Goal: Task Accomplishment & Management: Use online tool/utility

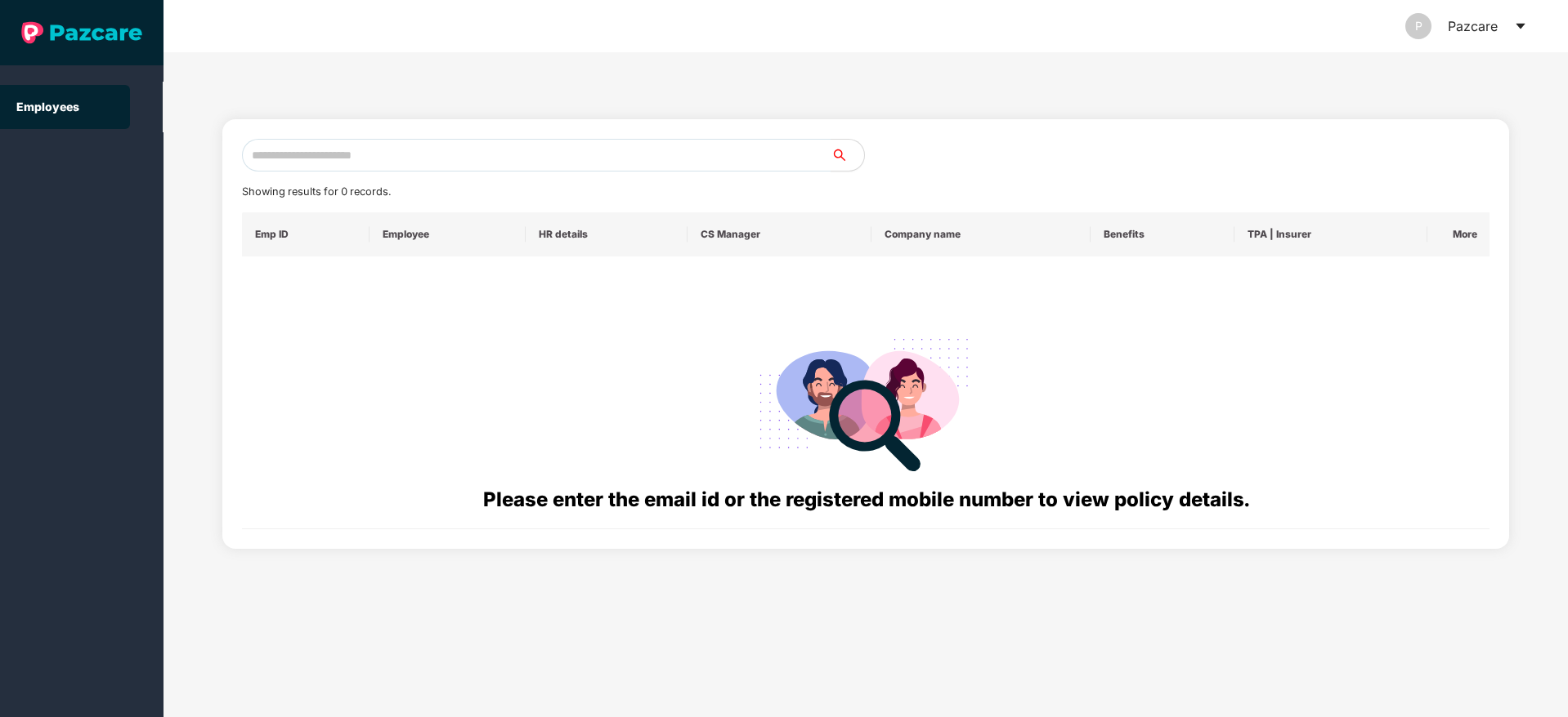
click at [1516, 31] on icon "caret-down" at bounding box center [1520, 26] width 13 height 13
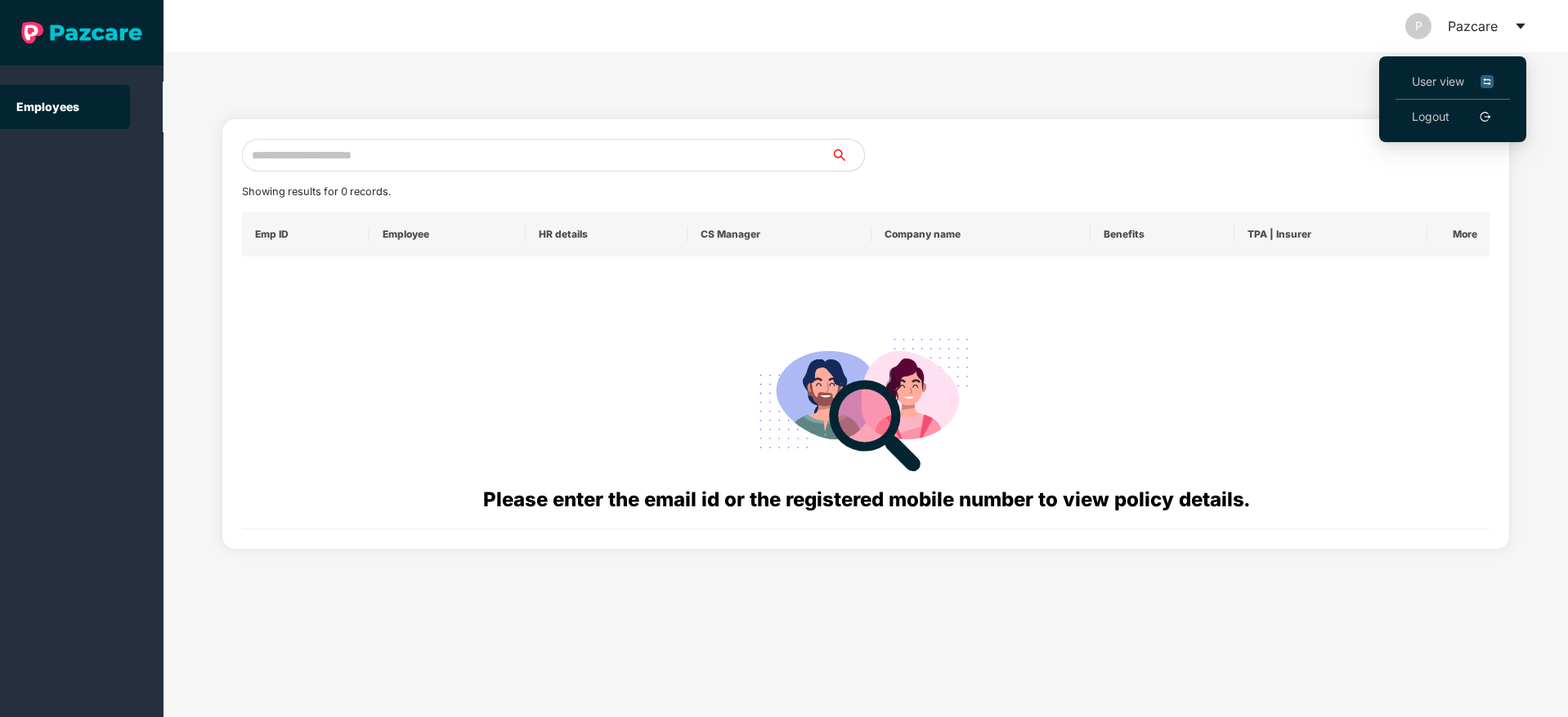
click at [1425, 79] on span "User view" at bounding box center [1453, 81] width 82 height 18
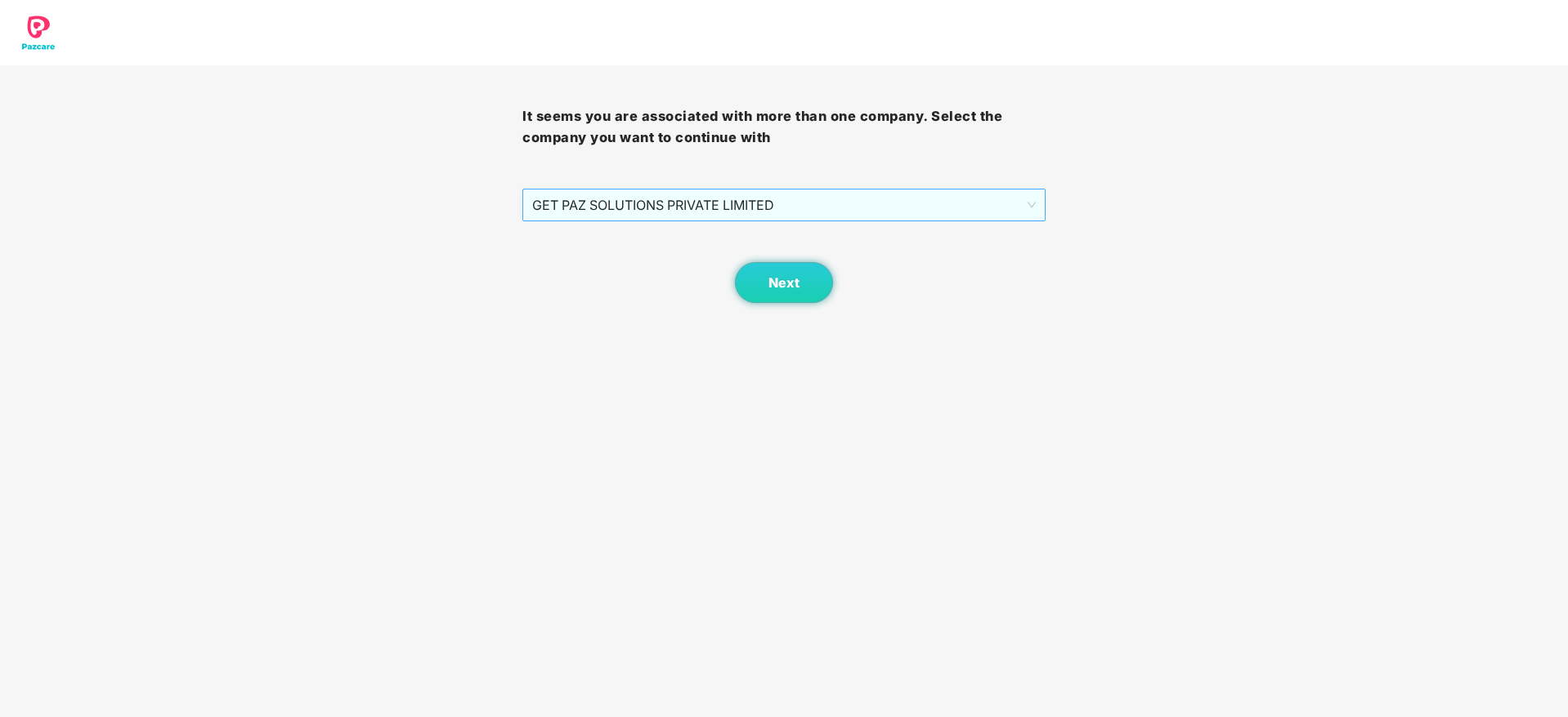
click at [677, 205] on span "GET PAZ SOLUTIONS PRIVATE LIMITED" at bounding box center [783, 205] width 502 height 31
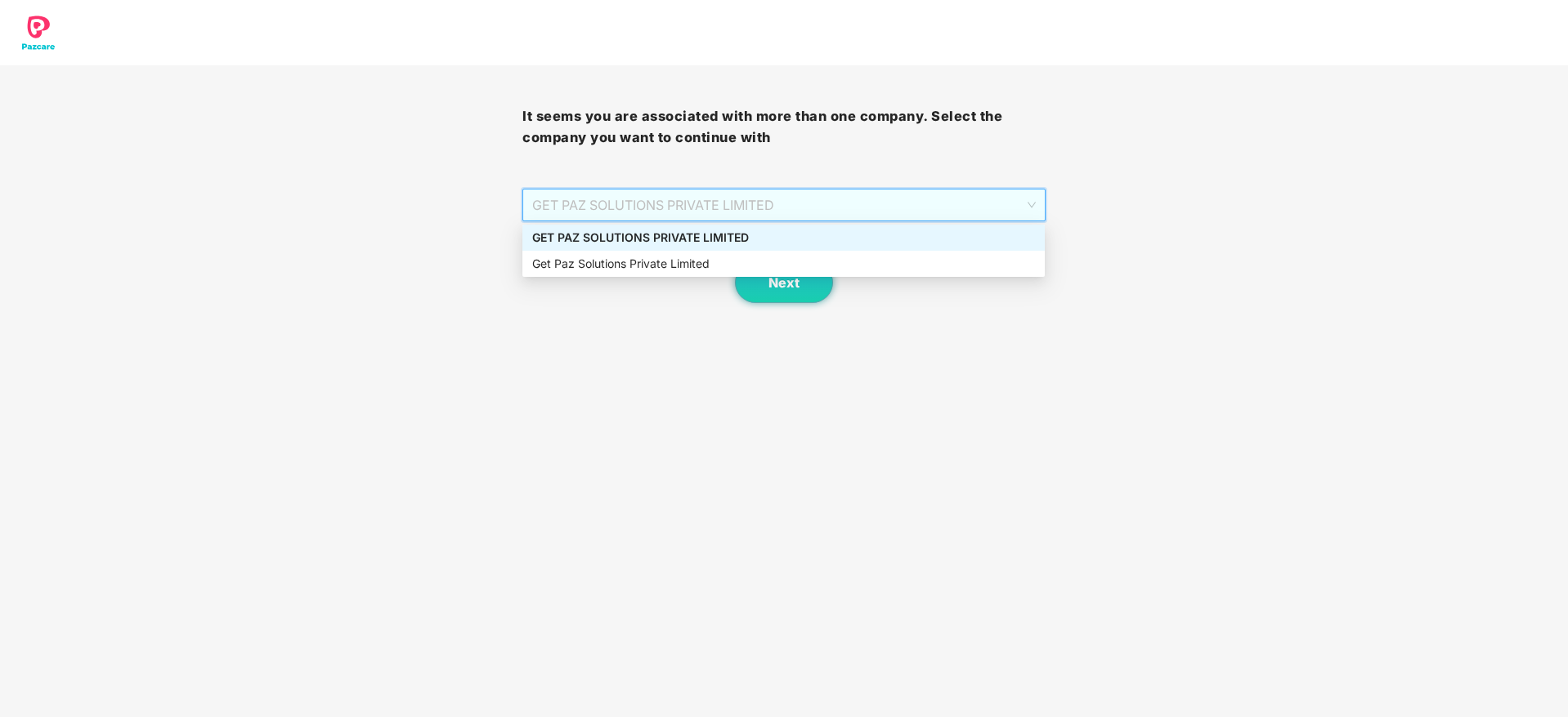
click at [678, 244] on div "GET PAZ SOLUTIONS PRIVATE LIMITED" at bounding box center [783, 237] width 502 height 18
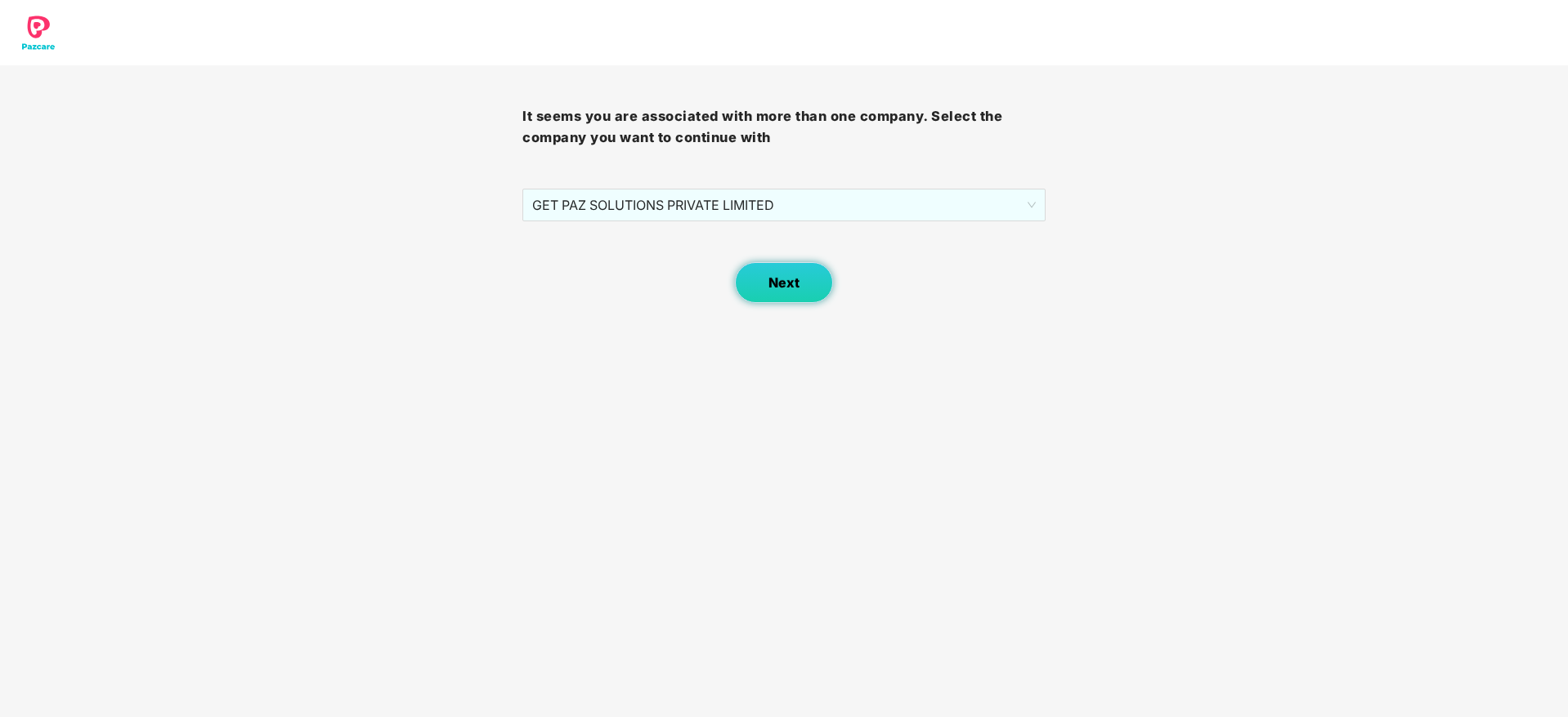
click at [777, 280] on span "Next" at bounding box center [784, 283] width 31 height 15
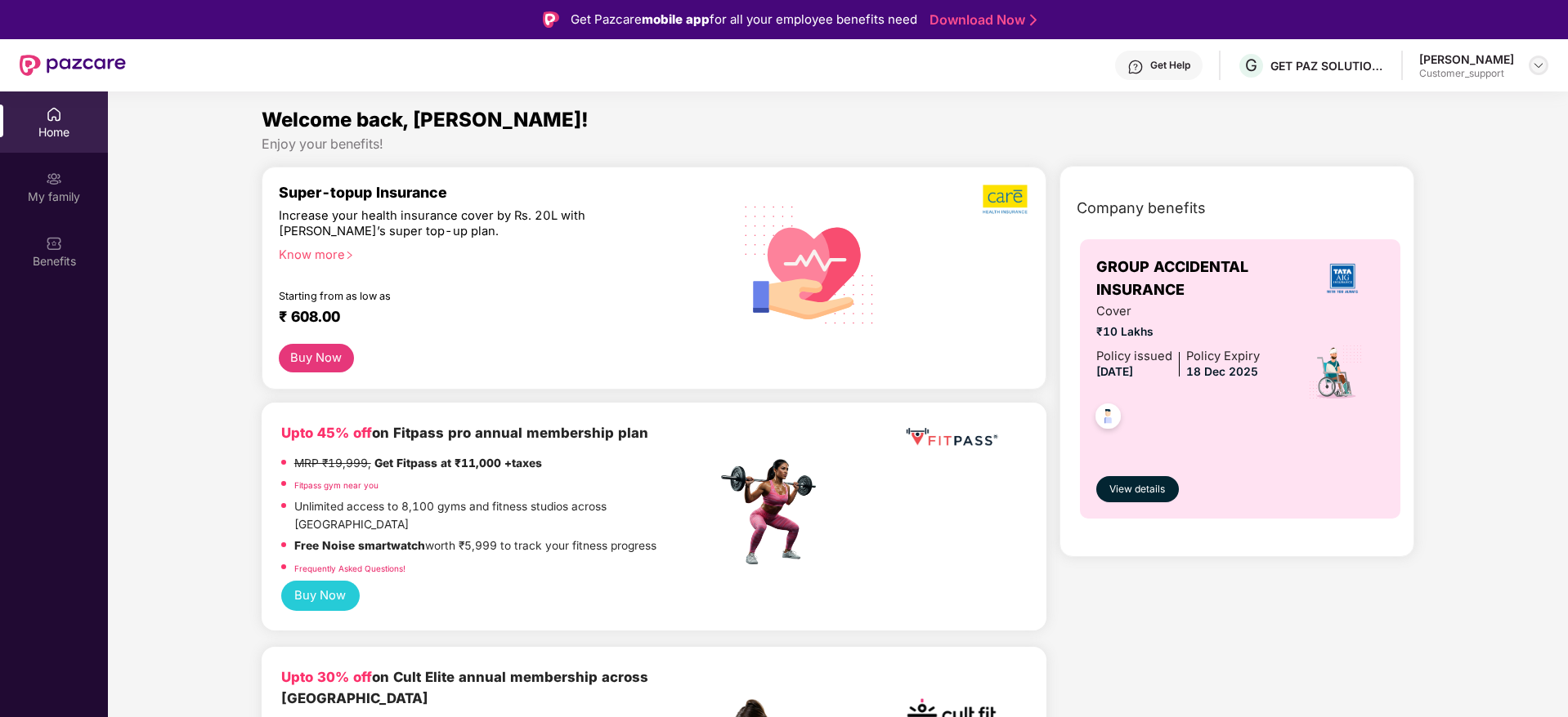
click at [1541, 64] on img at bounding box center [1538, 65] width 13 height 13
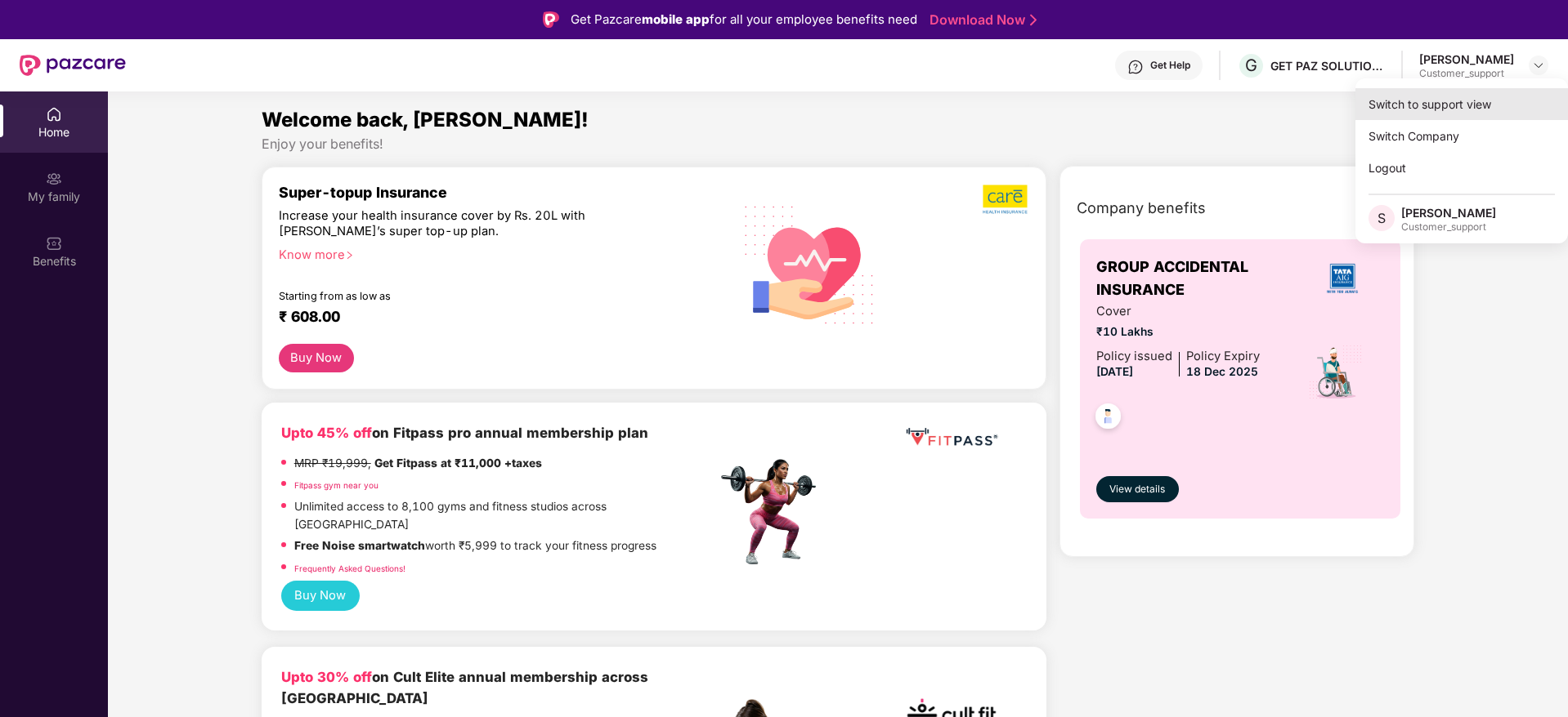
click at [1478, 103] on div "Switch to support view" at bounding box center [1461, 104] width 212 height 32
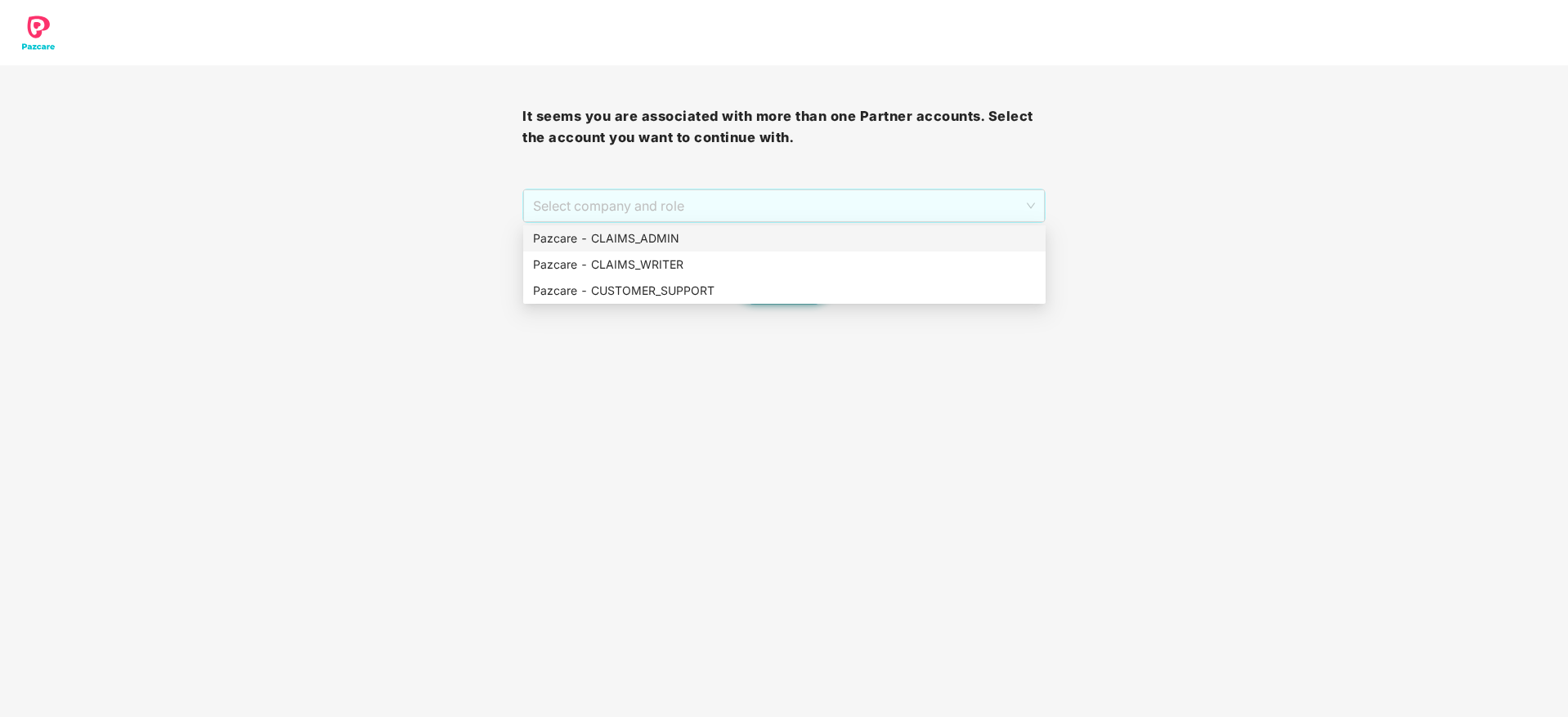
drag, startPoint x: 735, startPoint y: 212, endPoint x: 735, endPoint y: 239, distance: 27.0
click at [735, 239] on body "It seems you are associated with more than one Partner accounts. Select the acc…" at bounding box center [784, 358] width 1568 height 717
click at [735, 239] on div "Pazcare - CLAIMS_ADMIN" at bounding box center [784, 238] width 502 height 18
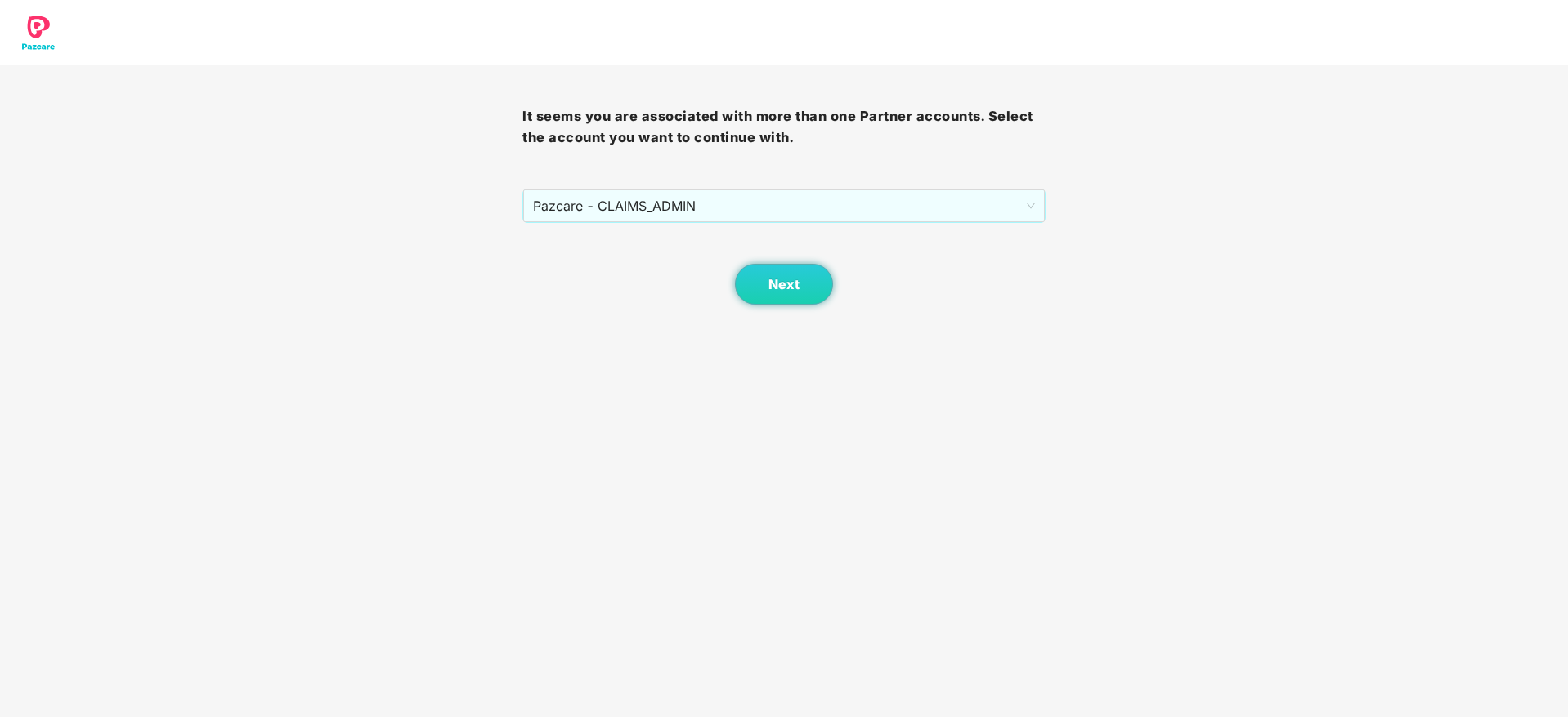
click at [784, 263] on div "Next" at bounding box center [783, 264] width 522 height 82
drag, startPoint x: 783, startPoint y: 283, endPoint x: 711, endPoint y: 356, distance: 102.5
click at [711, 356] on body "It seems you are associated with more than one Partner accounts. Select the acc…" at bounding box center [784, 358] width 1568 height 717
click at [788, 304] on button "Next" at bounding box center [784, 285] width 98 height 41
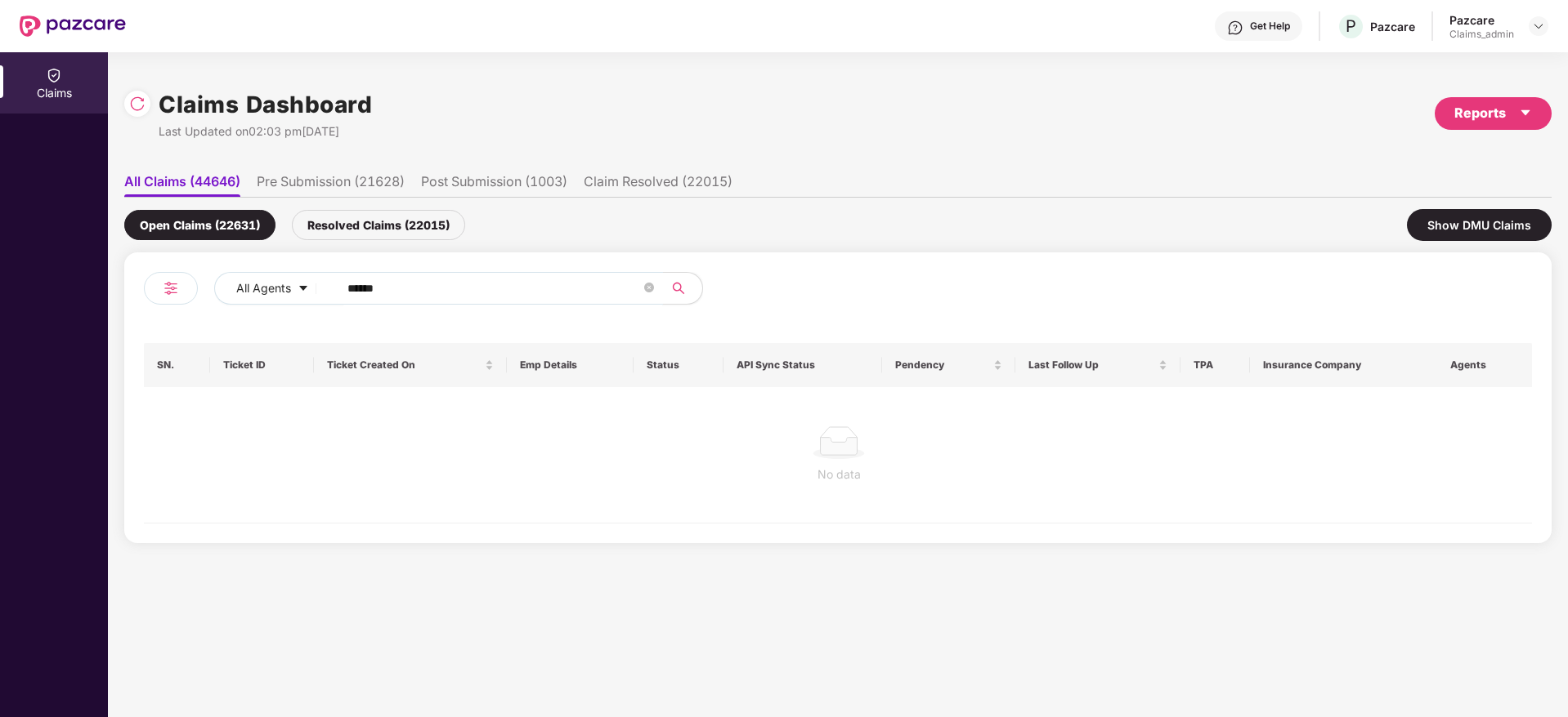
click at [402, 292] on input "******" at bounding box center [494, 288] width 293 height 25
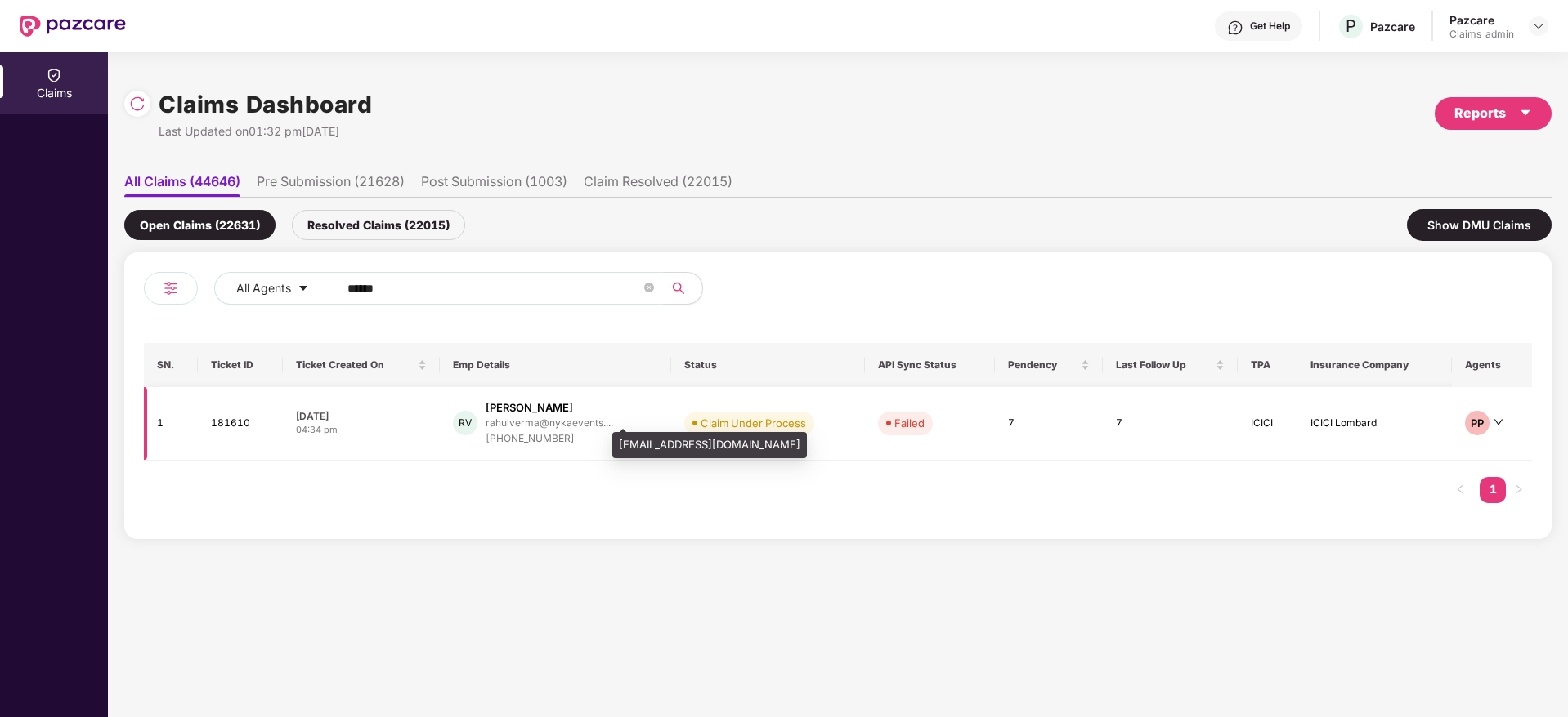
type input "******"
click at [537, 423] on div "rahulverma@nykaevents...." at bounding box center [549, 423] width 128 height 10
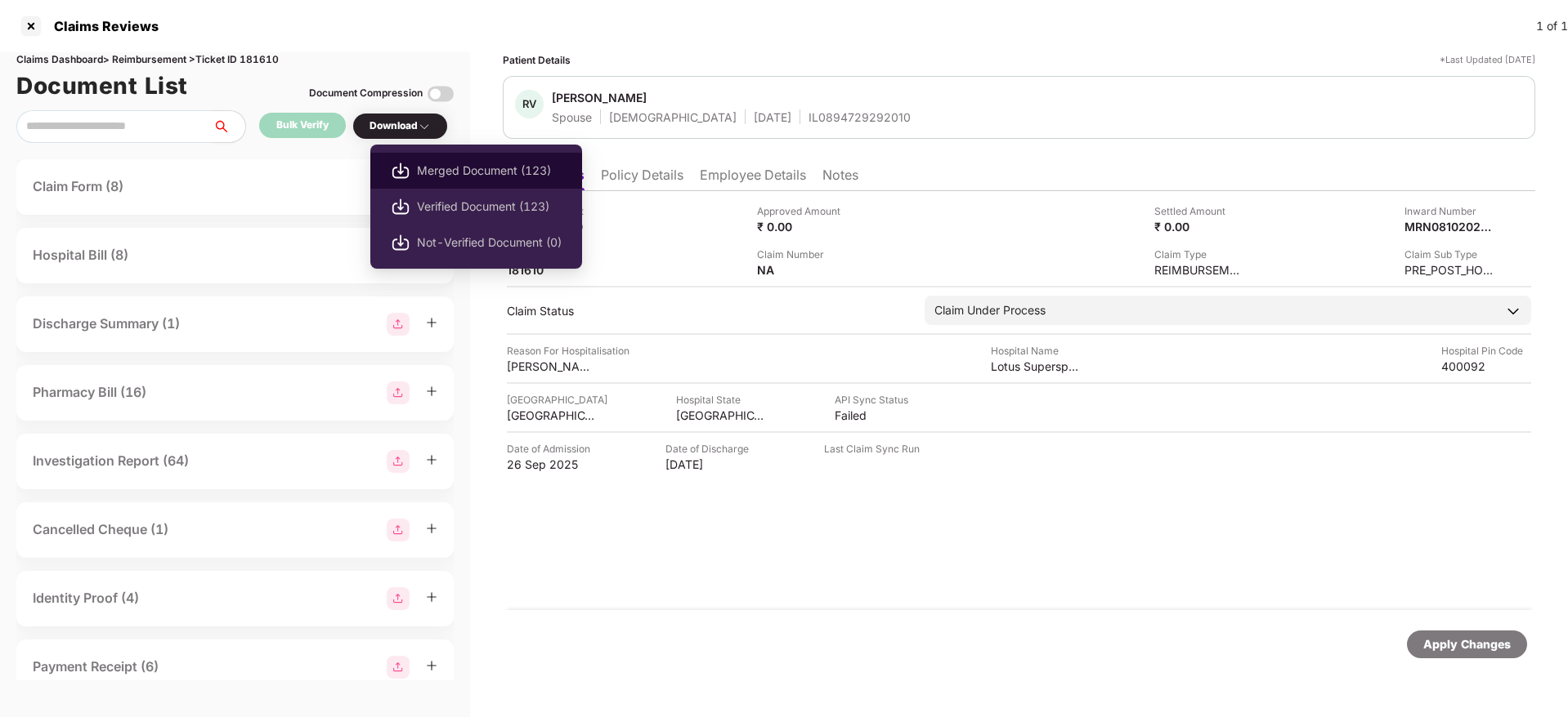
click at [423, 162] on span "Merged Document (123)" at bounding box center [490, 171] width 145 height 18
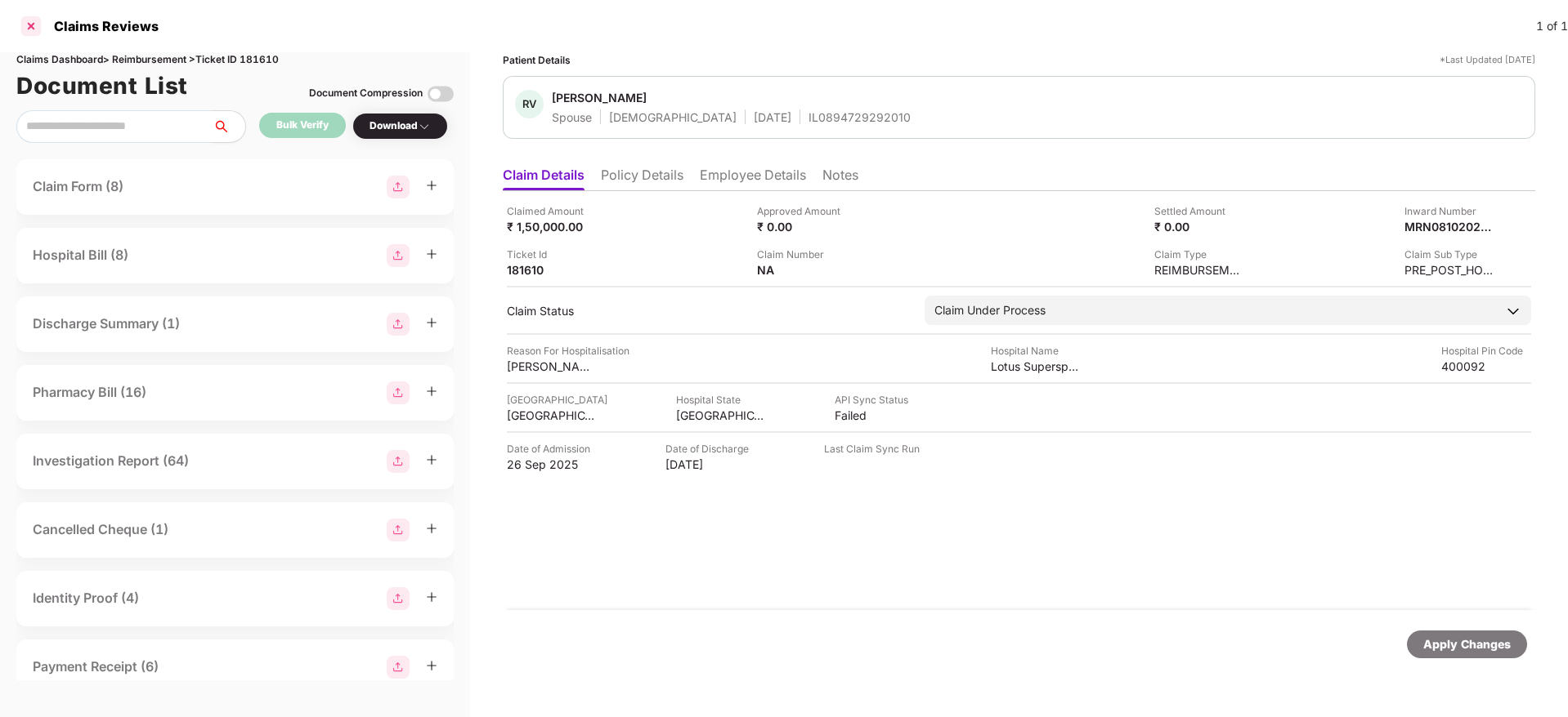
click at [27, 31] on div at bounding box center [31, 26] width 26 height 26
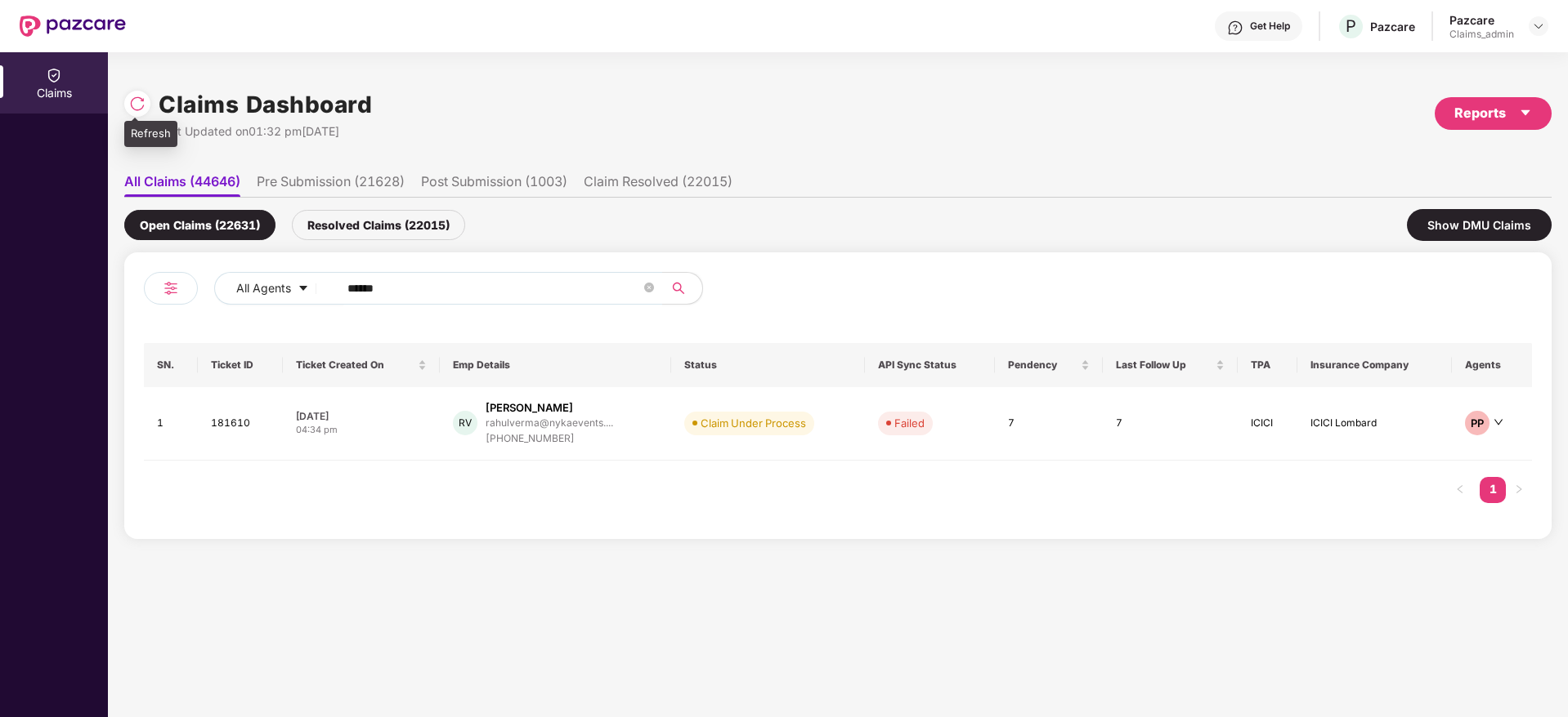
click at [136, 98] on img at bounding box center [136, 103] width 16 height 16
click at [520, 410] on div "[PERSON_NAME]" at bounding box center [529, 408] width 88 height 15
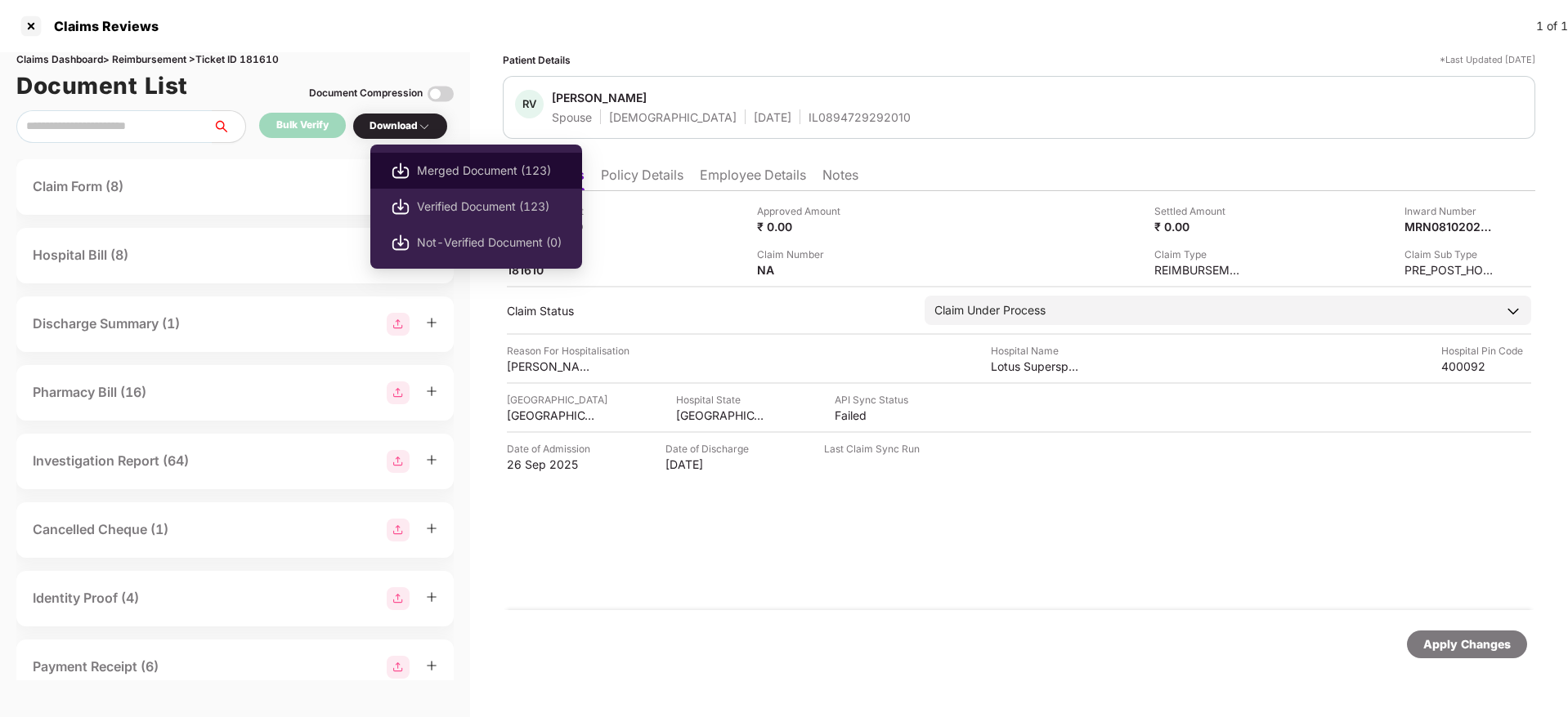
click at [438, 156] on li "Merged Document (123)" at bounding box center [476, 171] width 212 height 36
